Goal: Information Seeking & Learning: Find specific fact

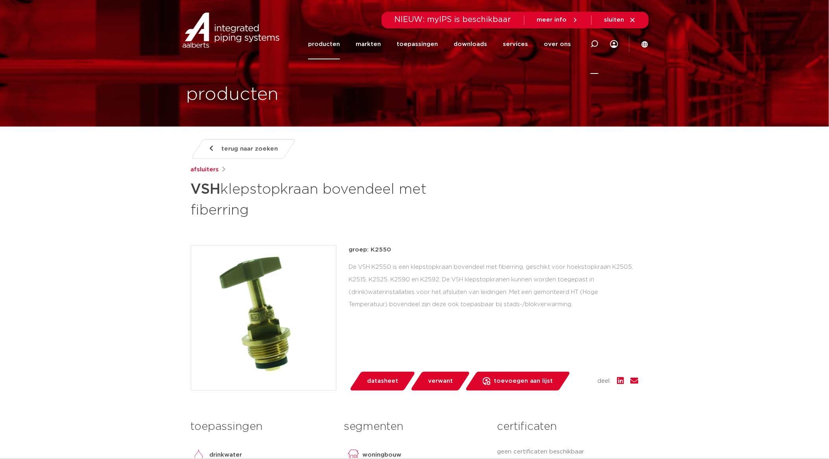
click at [593, 41] on icon at bounding box center [594, 43] width 9 height 9
type input "0498102"
click button "Zoeken" at bounding box center [0, 0] width 0 height 0
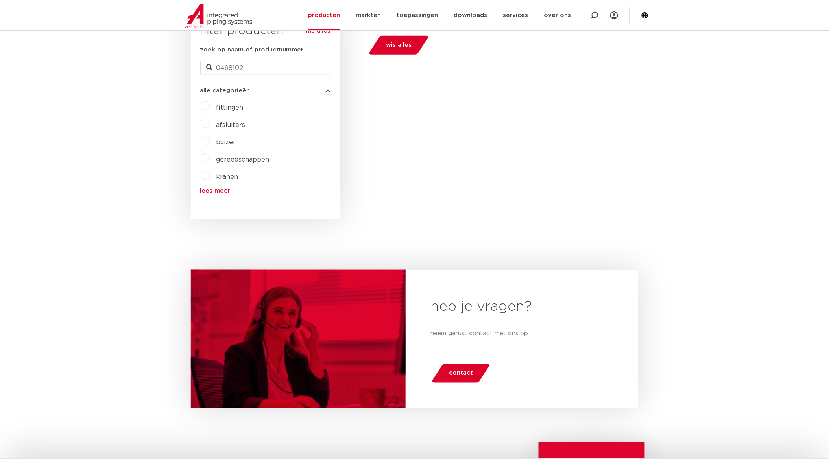
scroll to position [50, 0]
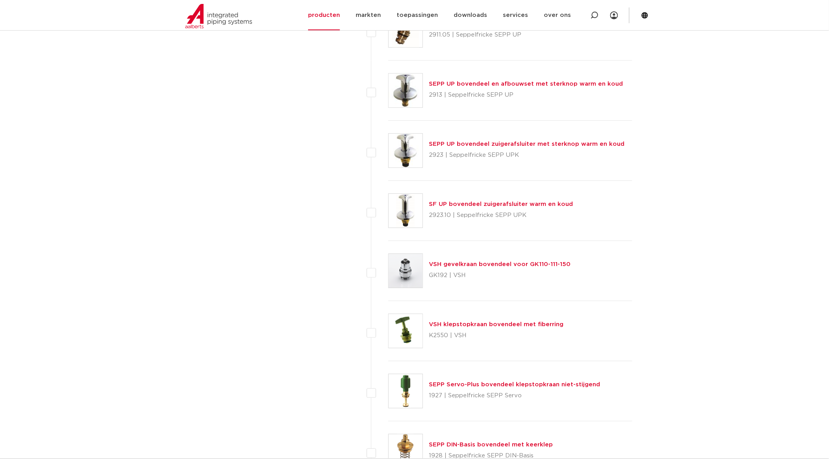
scroll to position [792, 0]
click at [496, 325] on link "VSH klepstopkraan bovendeel met fiberring" at bounding box center [496, 324] width 135 height 6
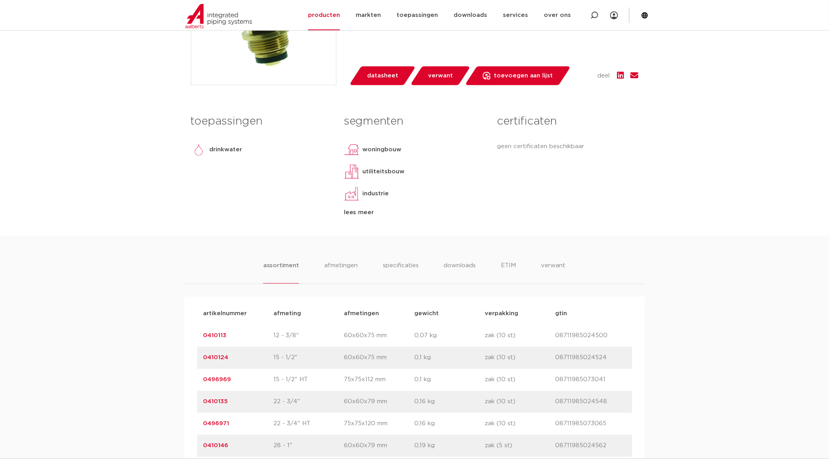
click at [219, 356] on link "0410124" at bounding box center [215, 358] width 25 height 6
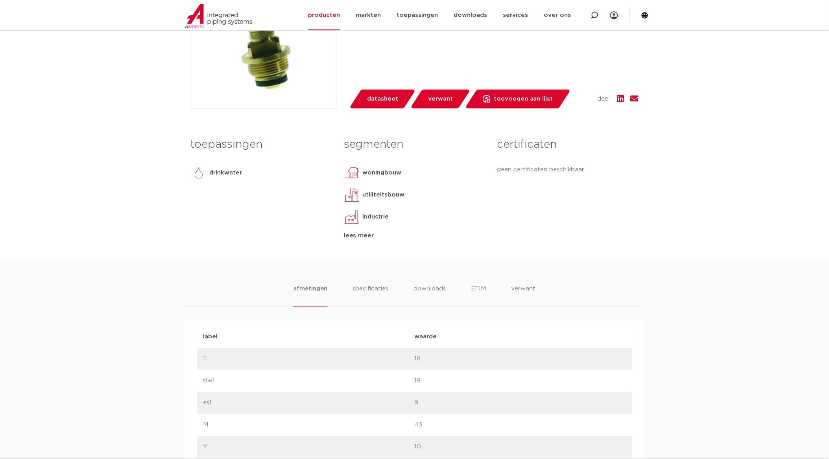
scroll to position [349, 0]
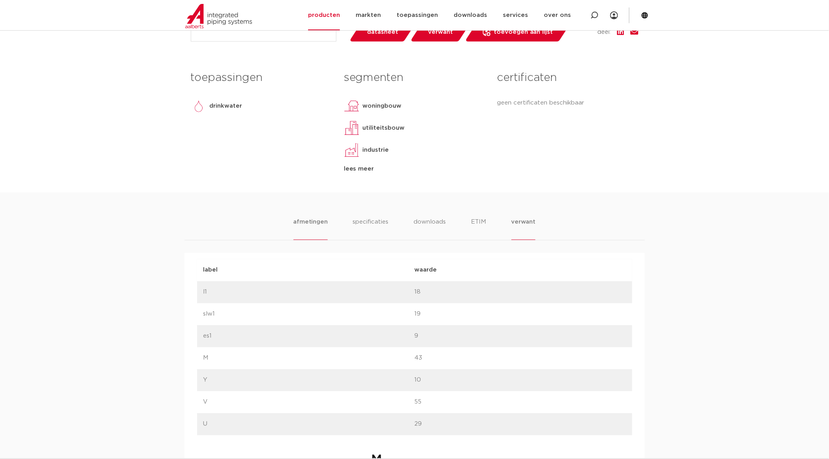
click at [524, 221] on li "verwant" at bounding box center [523, 229] width 24 height 22
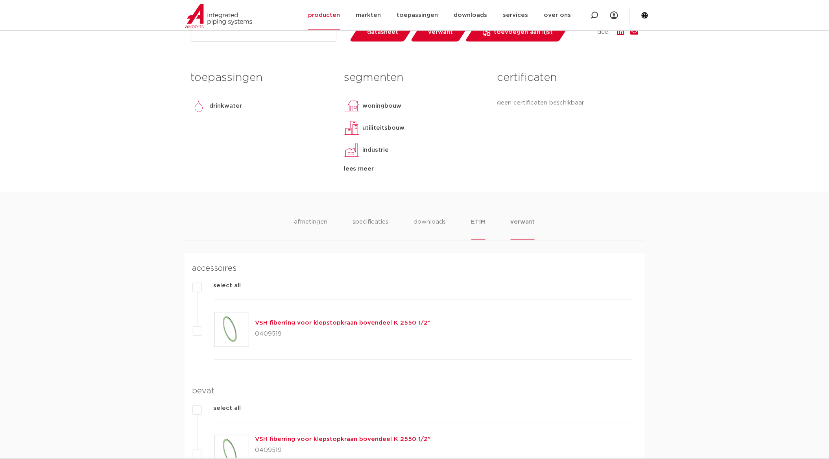
click at [484, 222] on li "ETIM" at bounding box center [478, 229] width 14 height 22
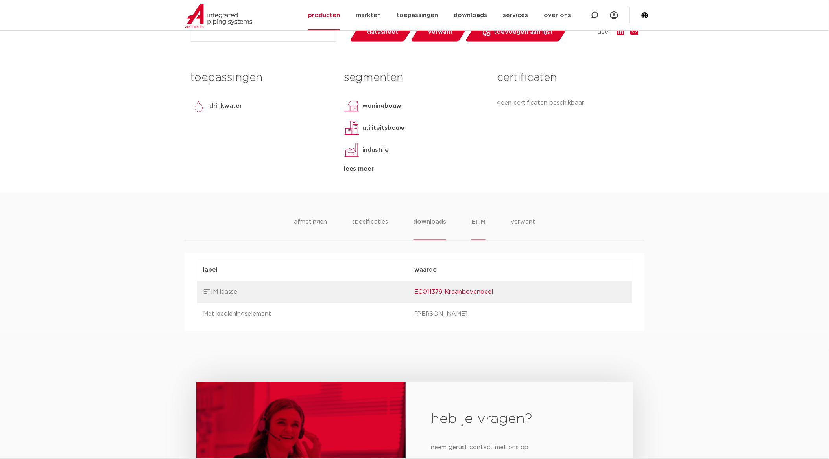
click at [420, 220] on li "downloads" at bounding box center [429, 229] width 33 height 22
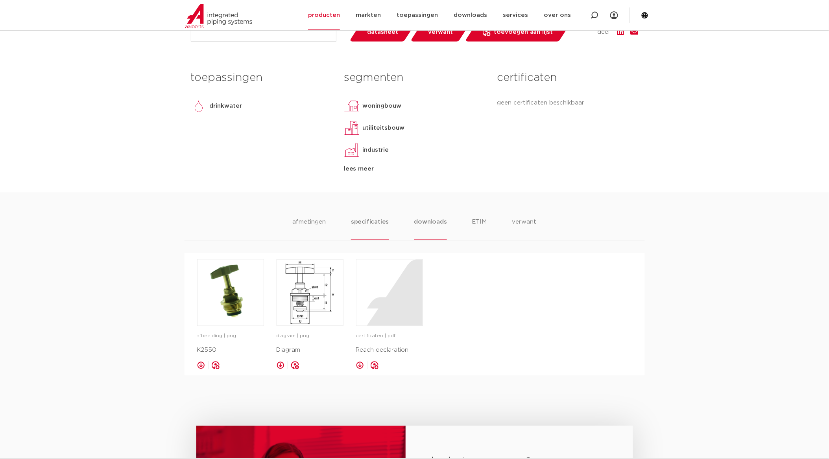
click at [367, 222] on li "specificaties" at bounding box center [370, 229] width 38 height 22
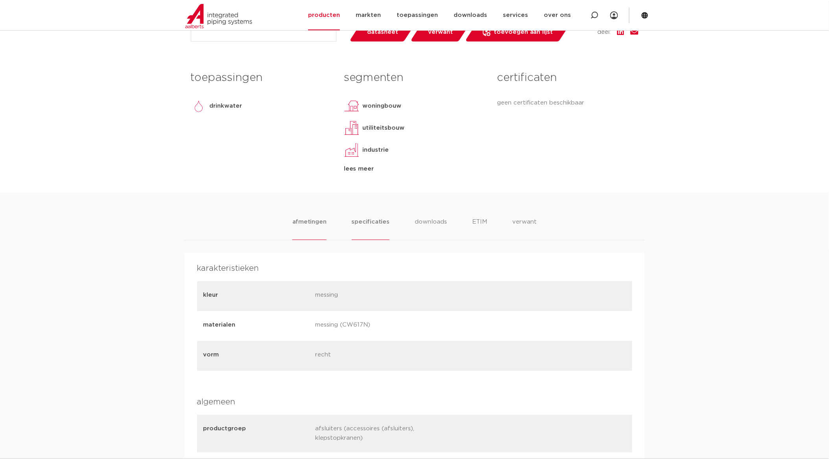
click at [300, 222] on li "afmetingen" at bounding box center [309, 229] width 34 height 22
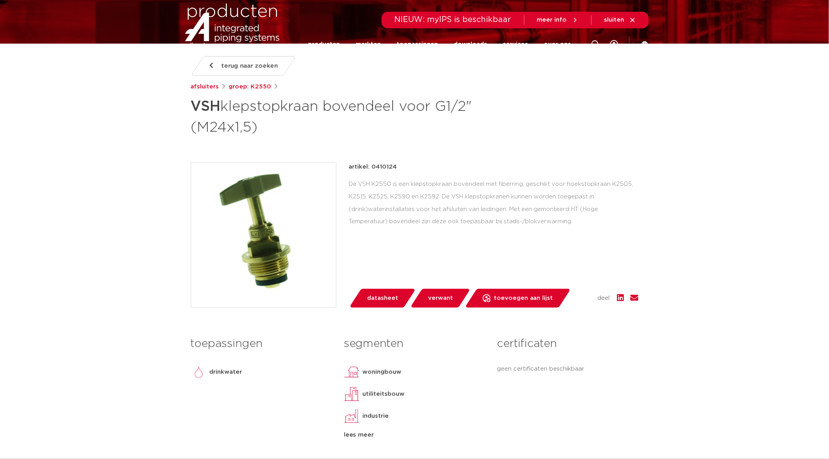
scroll to position [0, 0]
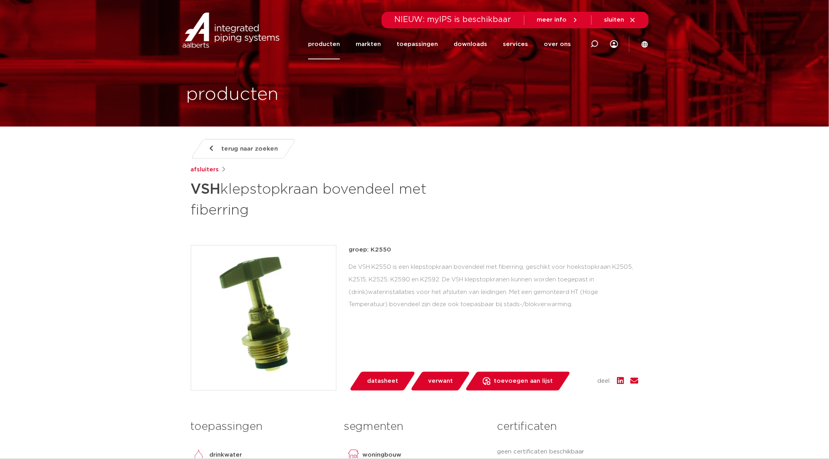
click at [339, 46] on link "producten" at bounding box center [324, 44] width 32 height 30
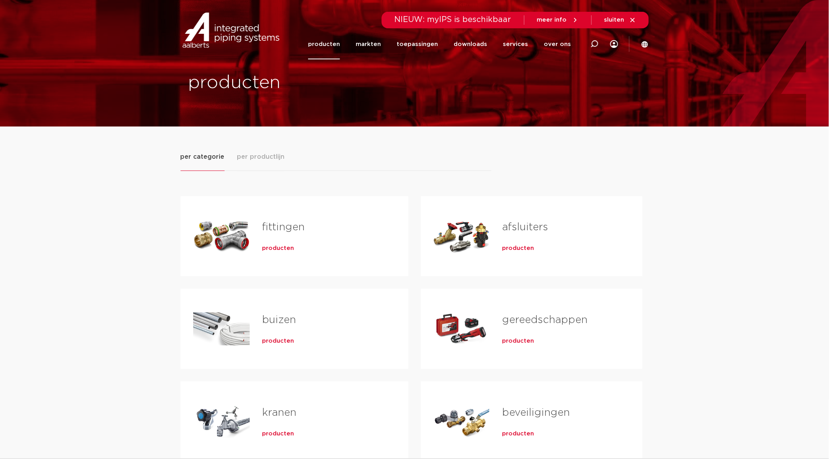
click at [267, 160] on span "per productlijn" at bounding box center [261, 156] width 48 height 9
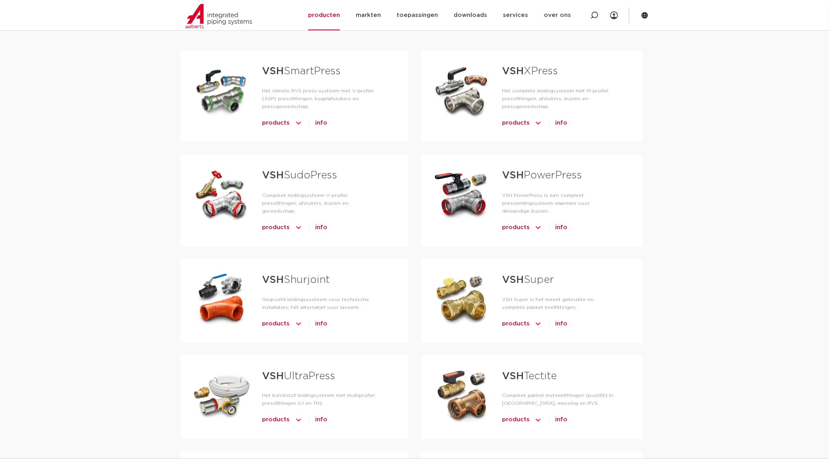
scroll to position [131, 0]
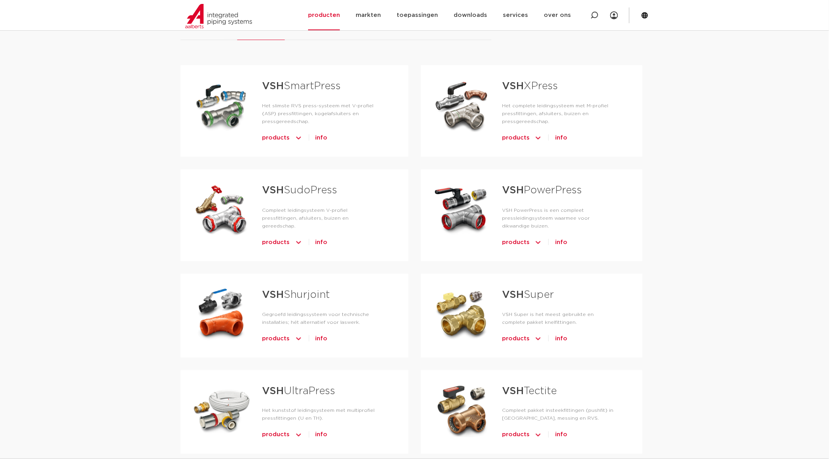
click at [548, 300] on link "VSH Super" at bounding box center [528, 295] width 52 height 10
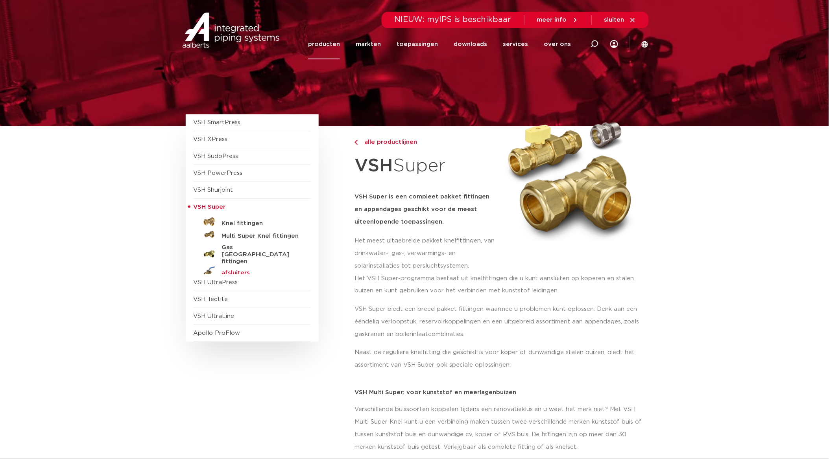
click at [237, 270] on h5 "afsluiters" at bounding box center [261, 273] width 78 height 7
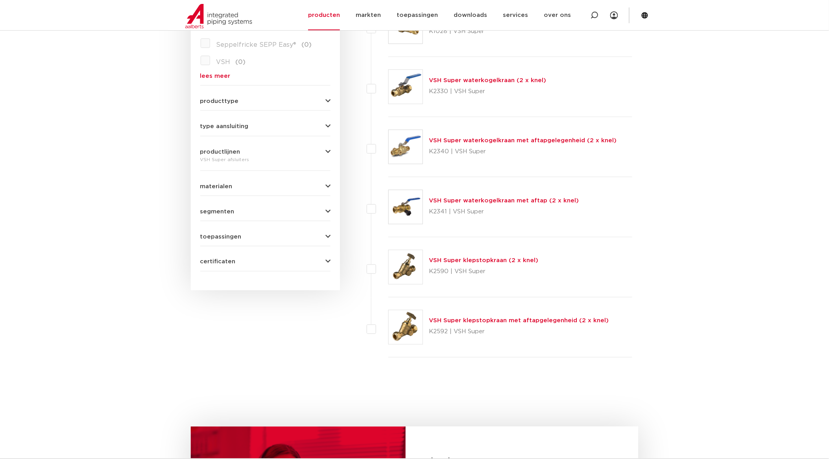
scroll to position [189, 0]
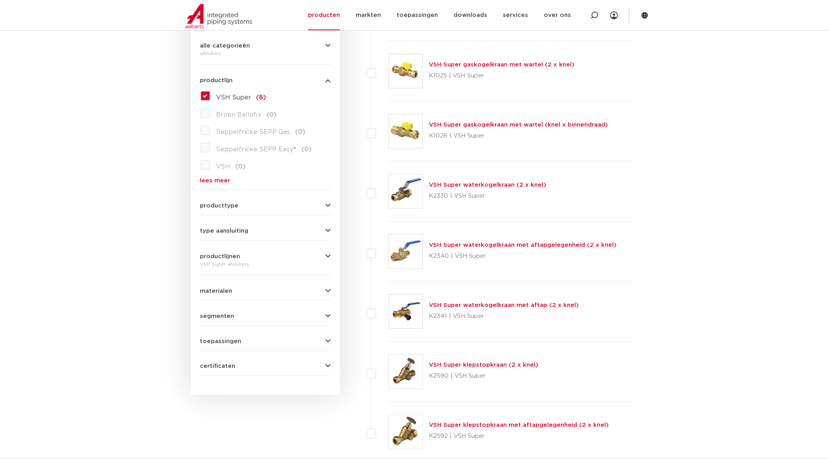
click at [485, 367] on link "VSH Super klepstopkraan (2 x knel)" at bounding box center [483, 366] width 109 height 6
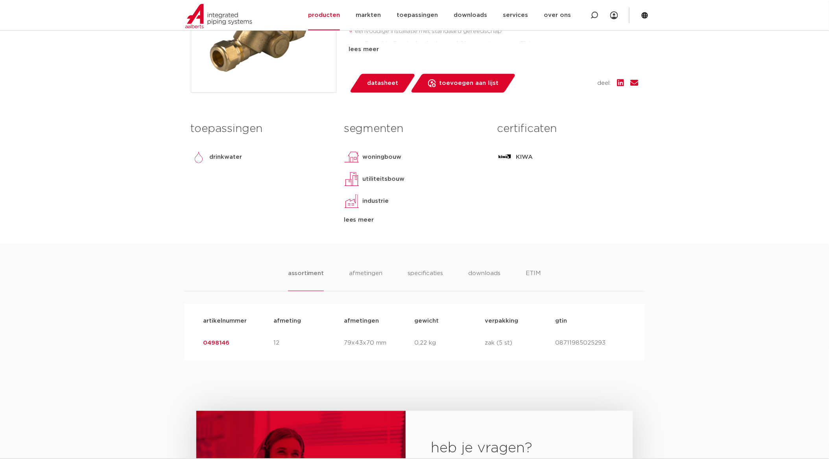
scroll to position [87, 0]
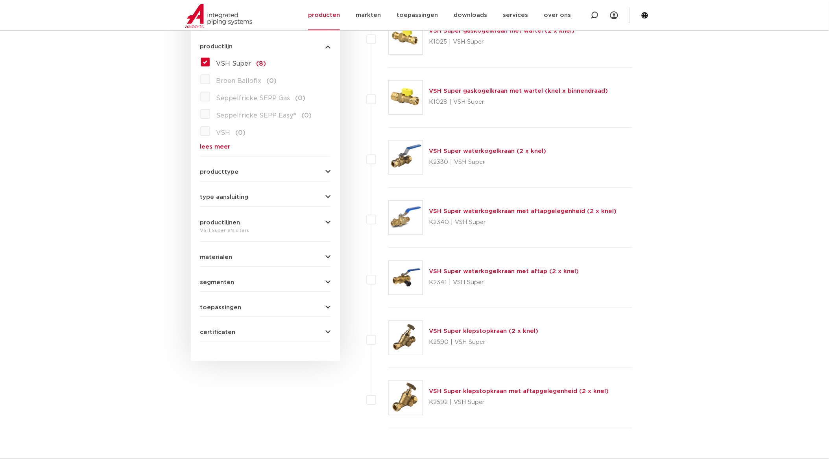
scroll to position [233, 0]
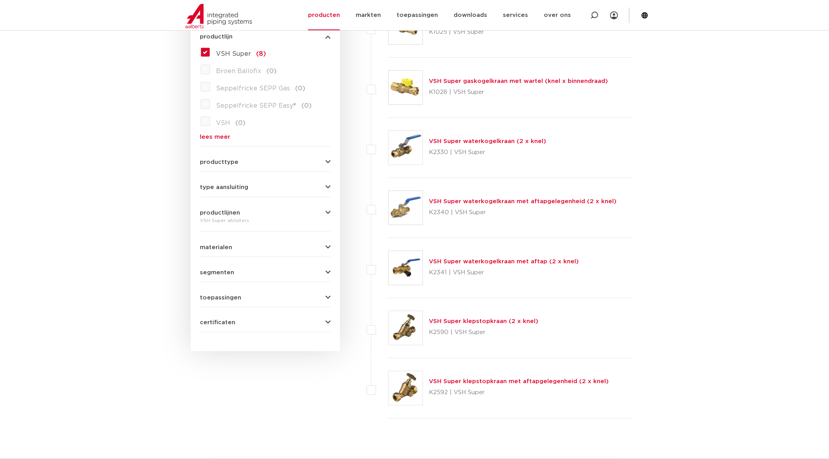
click at [490, 383] on link "VSH Super klepstopkraan met aftapgelegenheid (2 x knel)" at bounding box center [519, 382] width 180 height 6
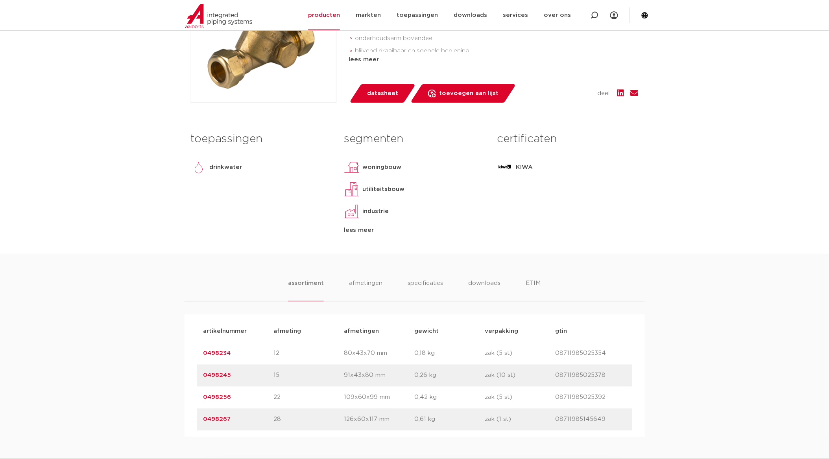
click at [218, 374] on link "0498245" at bounding box center [217, 376] width 28 height 6
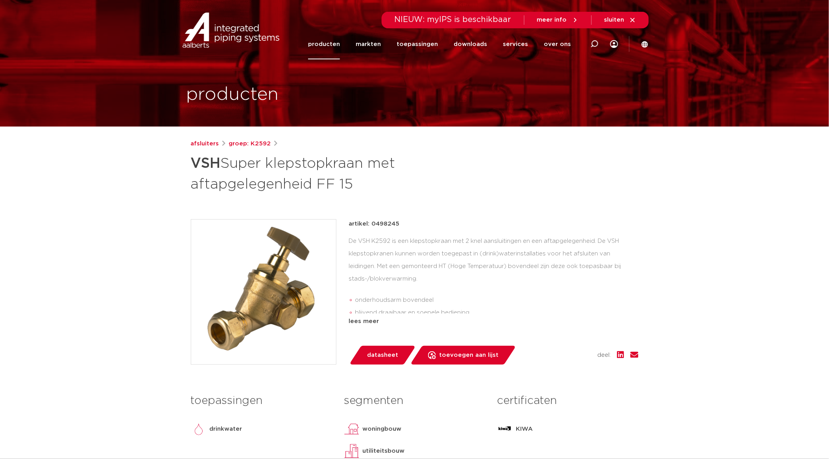
drag, startPoint x: 190, startPoint y: 160, endPoint x: 363, endPoint y: 188, distance: 174.9
click at [363, 188] on div "afsluiters groep: K2592 VSH Super klepstopkraan met aftapgelegenheid FF 15" at bounding box center [414, 327] width 460 height 377
copy h1 "VSH Super klepstopkraan met aftapgelegenheid FF 15"
click at [564, 148] on div "afsluiters groep: K2592" at bounding box center [415, 143] width 448 height 9
